Goal: Download file/media

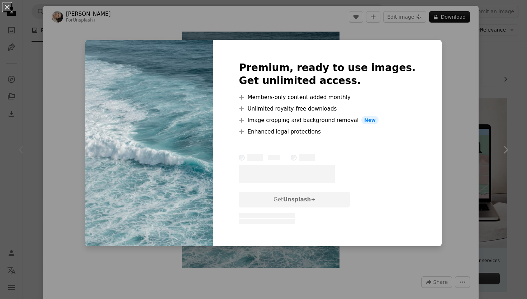
scroll to position [3870, 0]
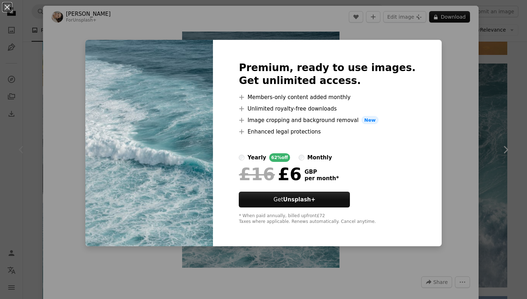
click at [59, 158] on div "An X shape Premium, ready to use images. Get unlimited access. A plus sign Memb…" at bounding box center [263, 149] width 527 height 299
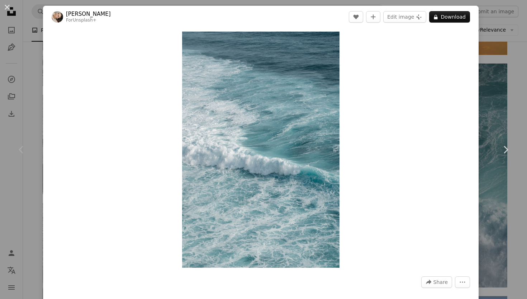
click at [6, 189] on div "An X shape Chevron left Chevron right [PERSON_NAME] For Unsplash+ A heart A plu…" at bounding box center [263, 149] width 527 height 299
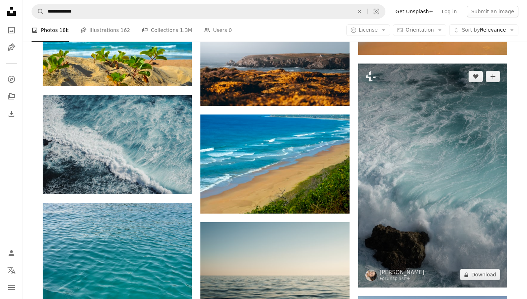
click at [411, 138] on img at bounding box center [432, 175] width 149 height 224
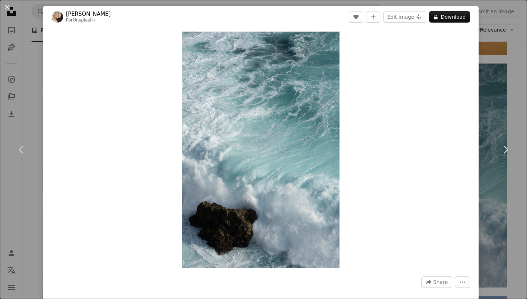
click at [0, 203] on div "An X shape Chevron left Chevron right [PERSON_NAME] For Unsplash+ A heart A plu…" at bounding box center [263, 149] width 527 height 299
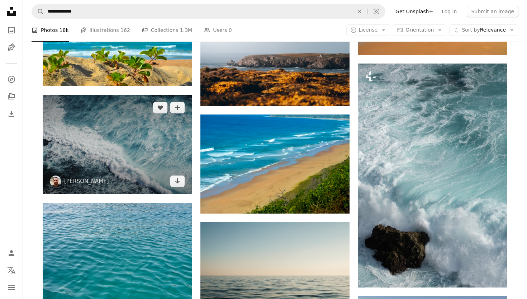
click at [171, 156] on img at bounding box center [117, 144] width 149 height 99
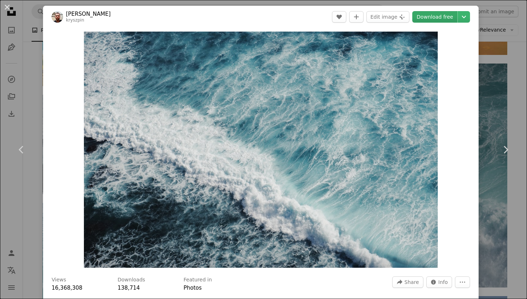
click at [443, 16] on link "Download free" at bounding box center [434, 16] width 45 height 11
